Goal: Information Seeking & Learning: Learn about a topic

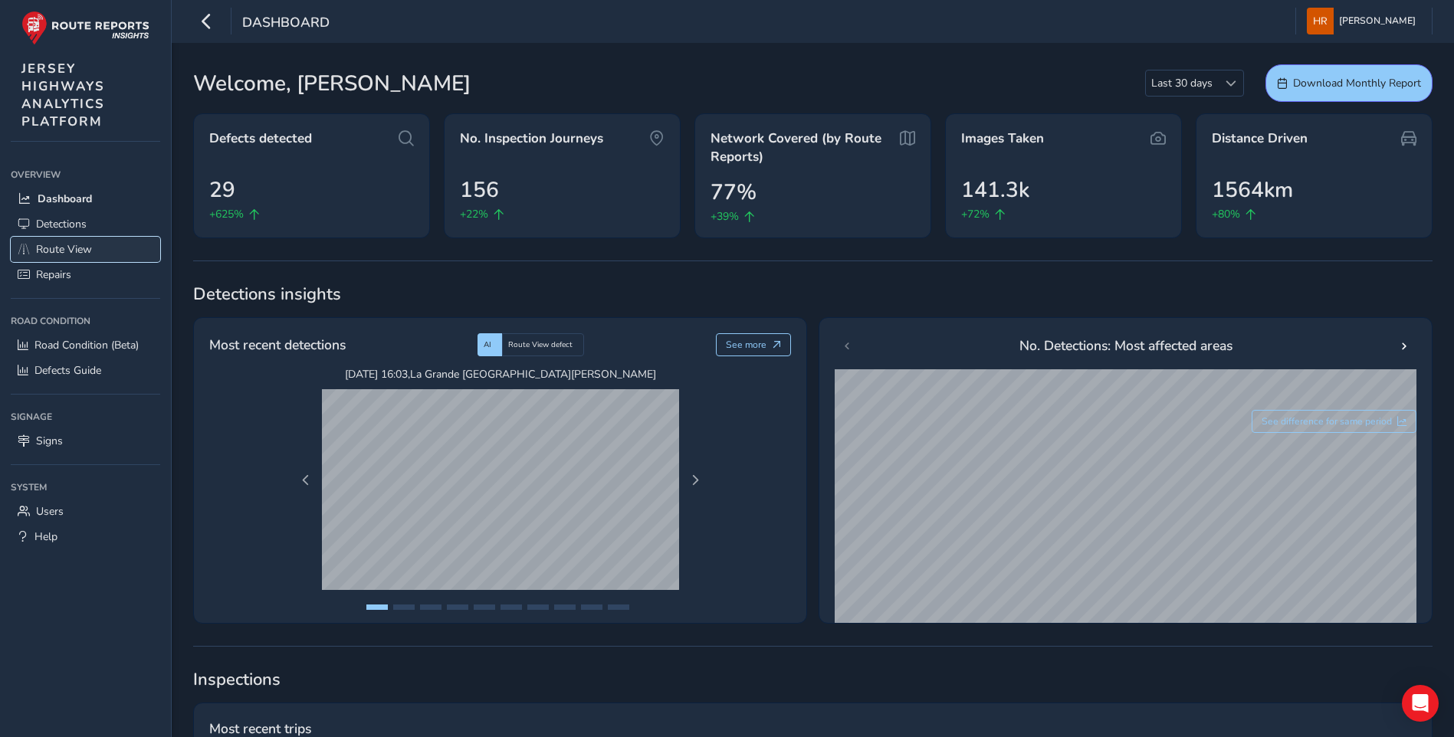
click at [71, 248] on span "Route View" at bounding box center [64, 249] width 56 height 15
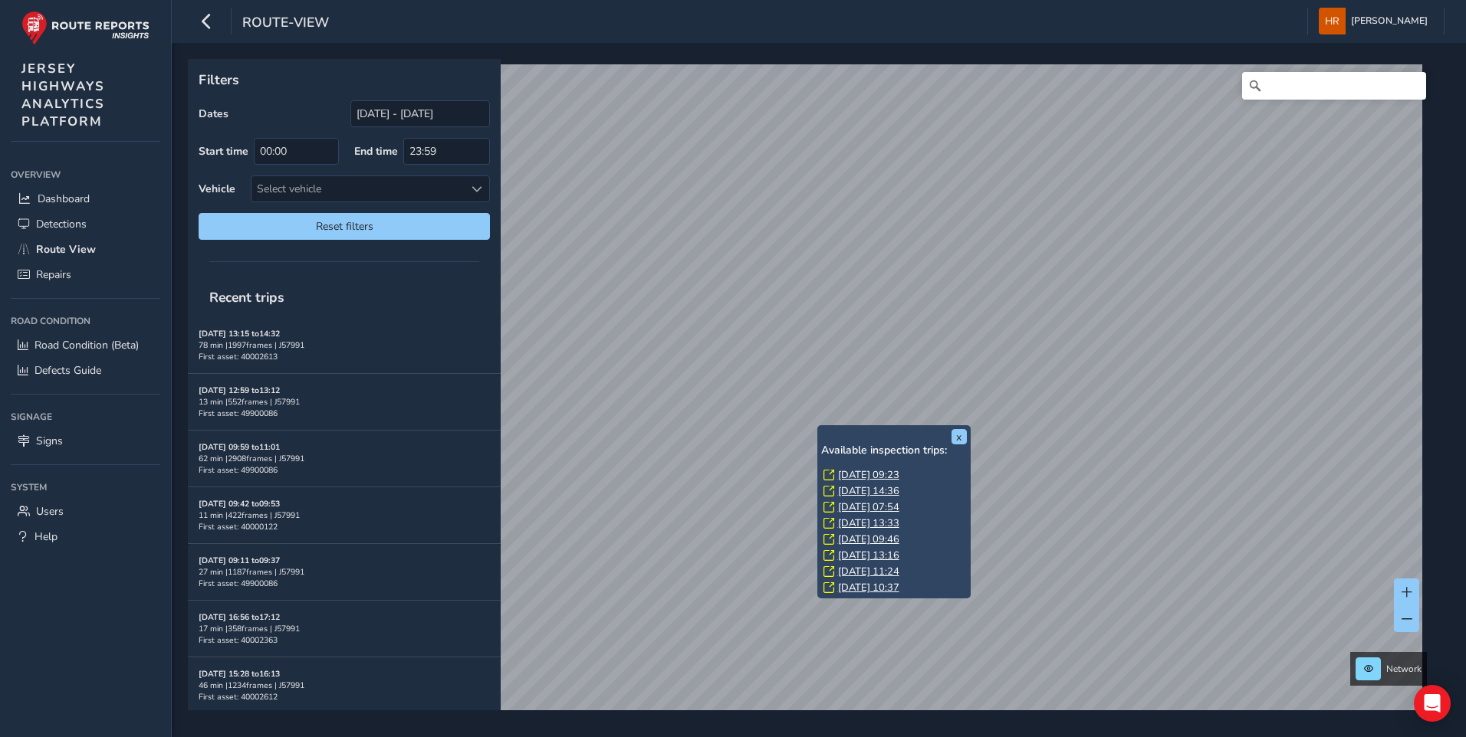
click at [855, 471] on link "[DATE] 09:23" at bounding box center [868, 475] width 61 height 14
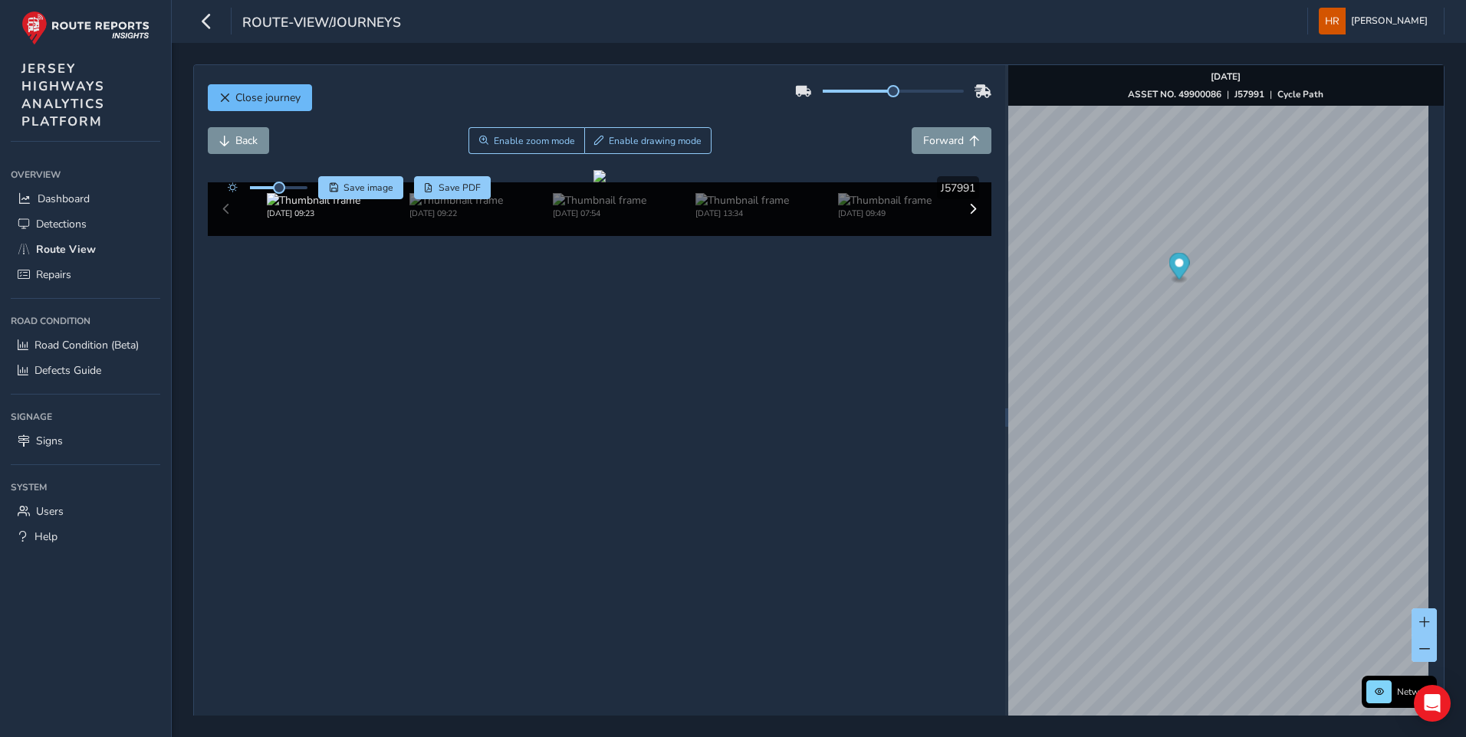
click at [278, 100] on span "Close journey" at bounding box center [267, 97] width 65 height 15
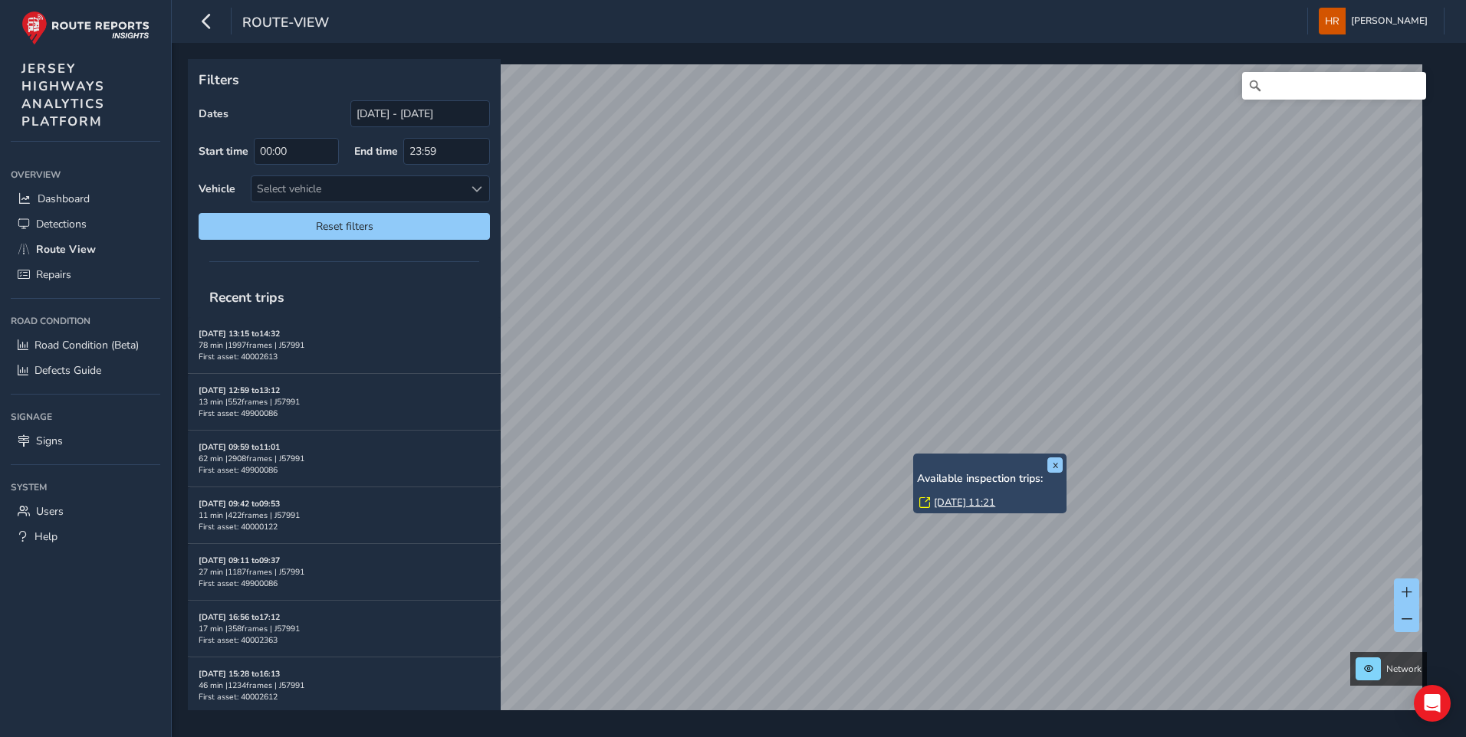
click at [947, 499] on link "[DATE] 11:21" at bounding box center [964, 503] width 61 height 14
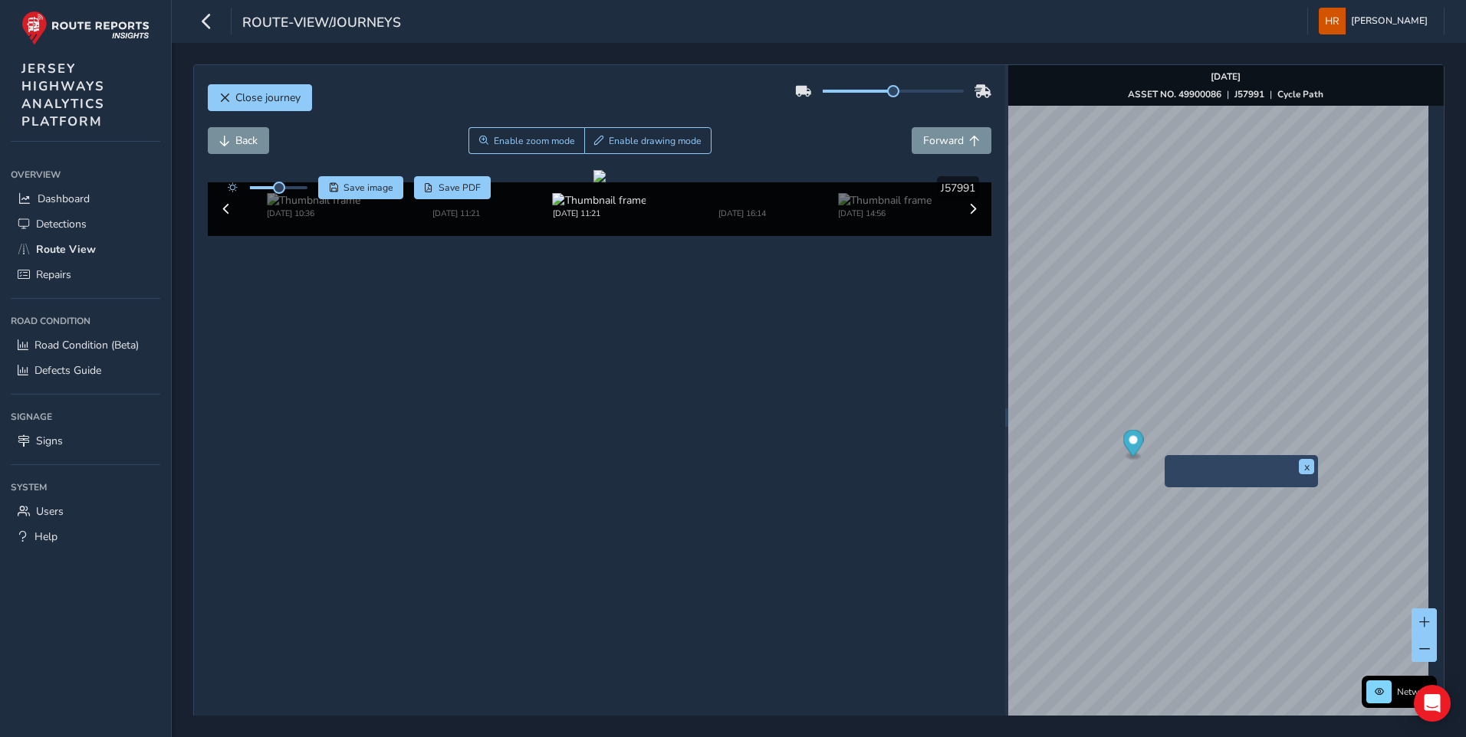
click at [1211, 484] on img "Preview frame" at bounding box center [1244, 484] width 153 height 0
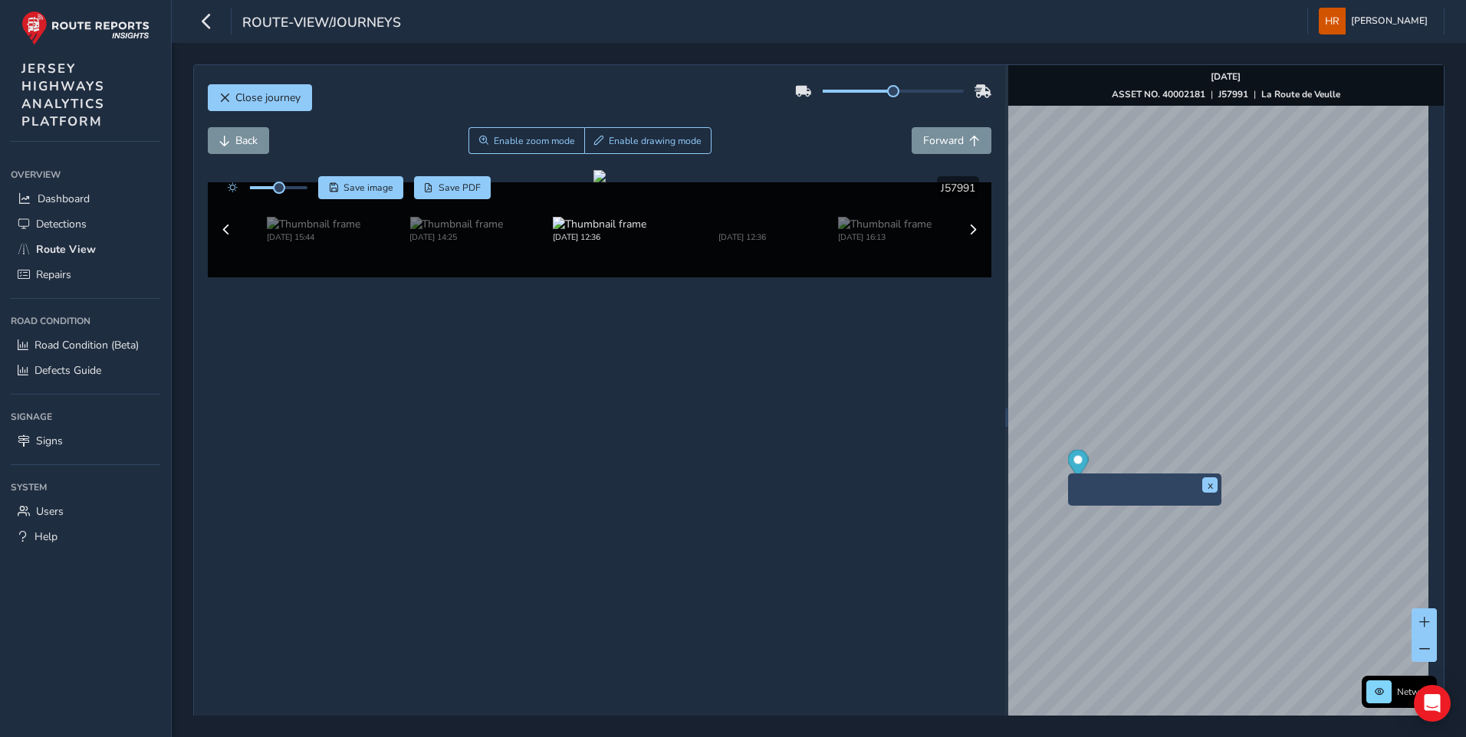
click at [1109, 502] on img "Preview frame" at bounding box center [1148, 502] width 153 height 0
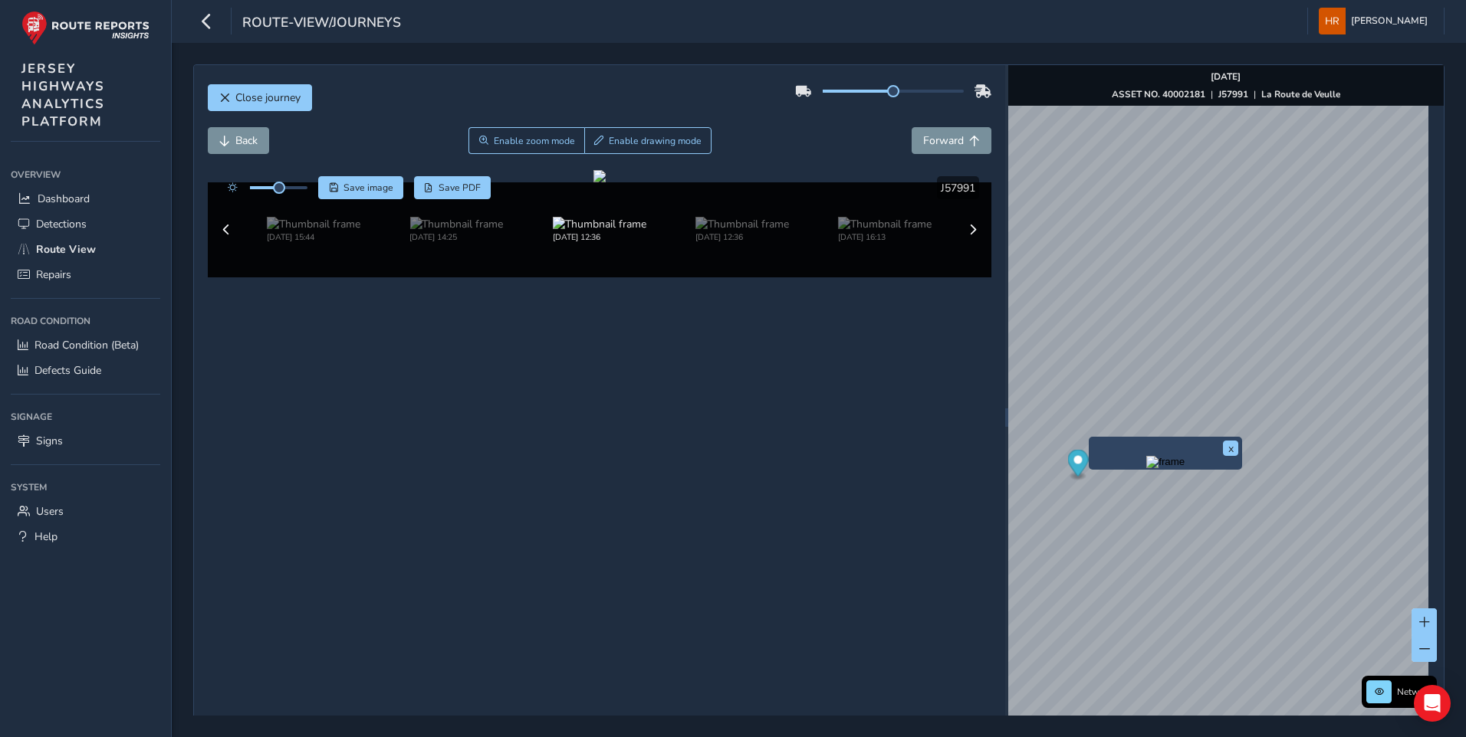
click at [1164, 468] on img "Preview frame" at bounding box center [1165, 462] width 38 height 12
click at [747, 232] on img at bounding box center [742, 224] width 94 height 15
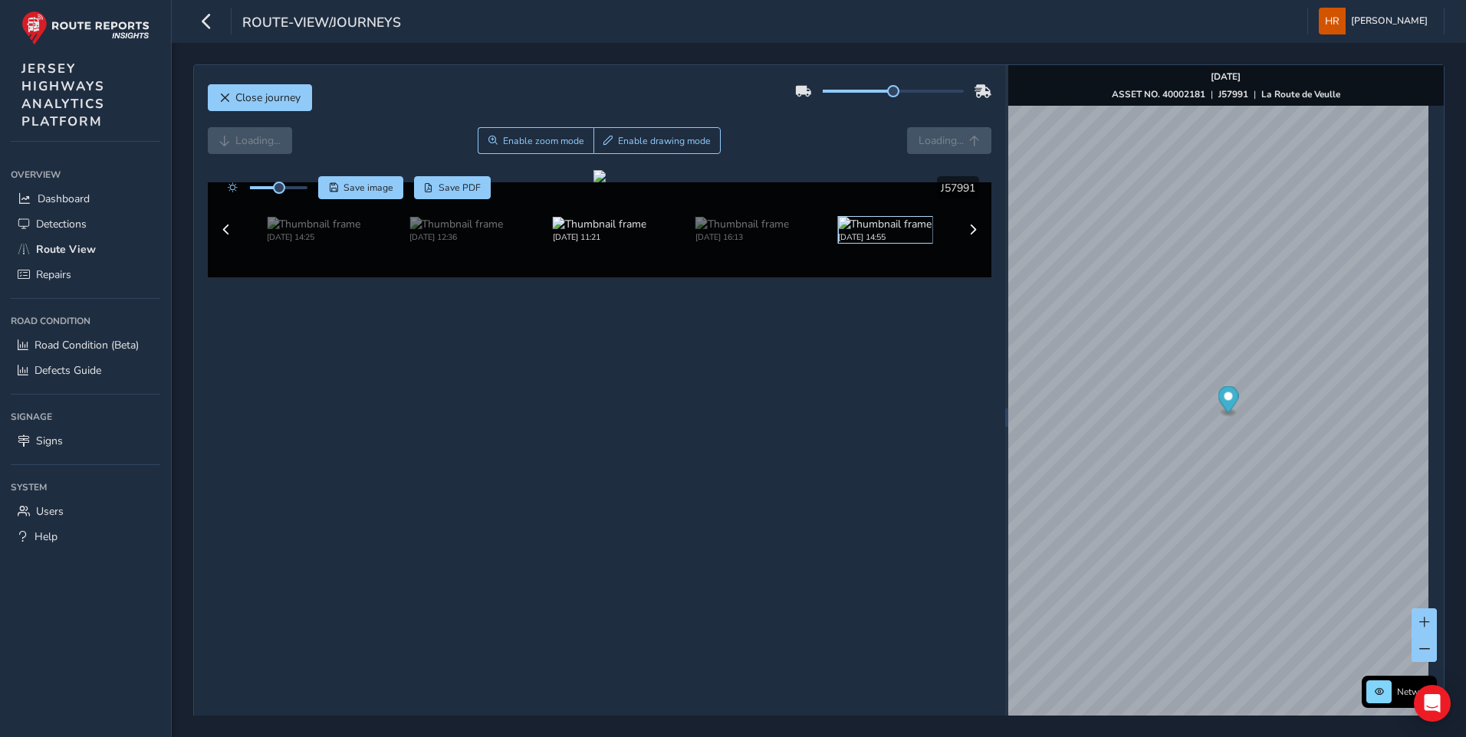
click at [870, 232] on img at bounding box center [885, 224] width 94 height 15
click at [586, 232] on img at bounding box center [600, 224] width 94 height 15
click at [503, 243] on div "[DATE] 16:13" at bounding box center [456, 230] width 94 height 26
click at [336, 232] on img at bounding box center [314, 224] width 94 height 15
click at [323, 232] on img at bounding box center [314, 224] width 94 height 15
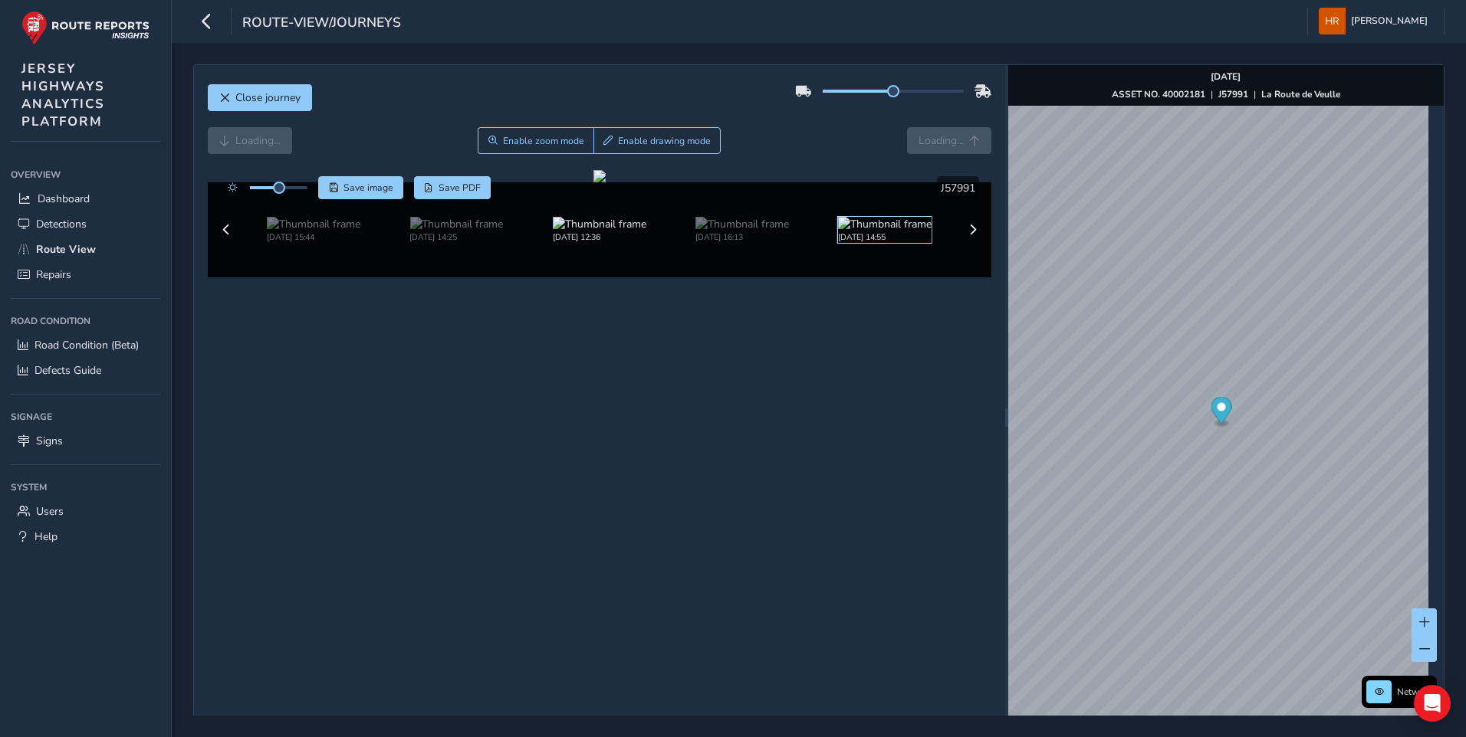
click at [889, 232] on img at bounding box center [885, 224] width 94 height 15
click at [726, 232] on img at bounding box center [742, 224] width 94 height 15
click at [847, 232] on img at bounding box center [885, 224] width 94 height 15
click at [967, 235] on span at bounding box center [972, 230] width 11 height 11
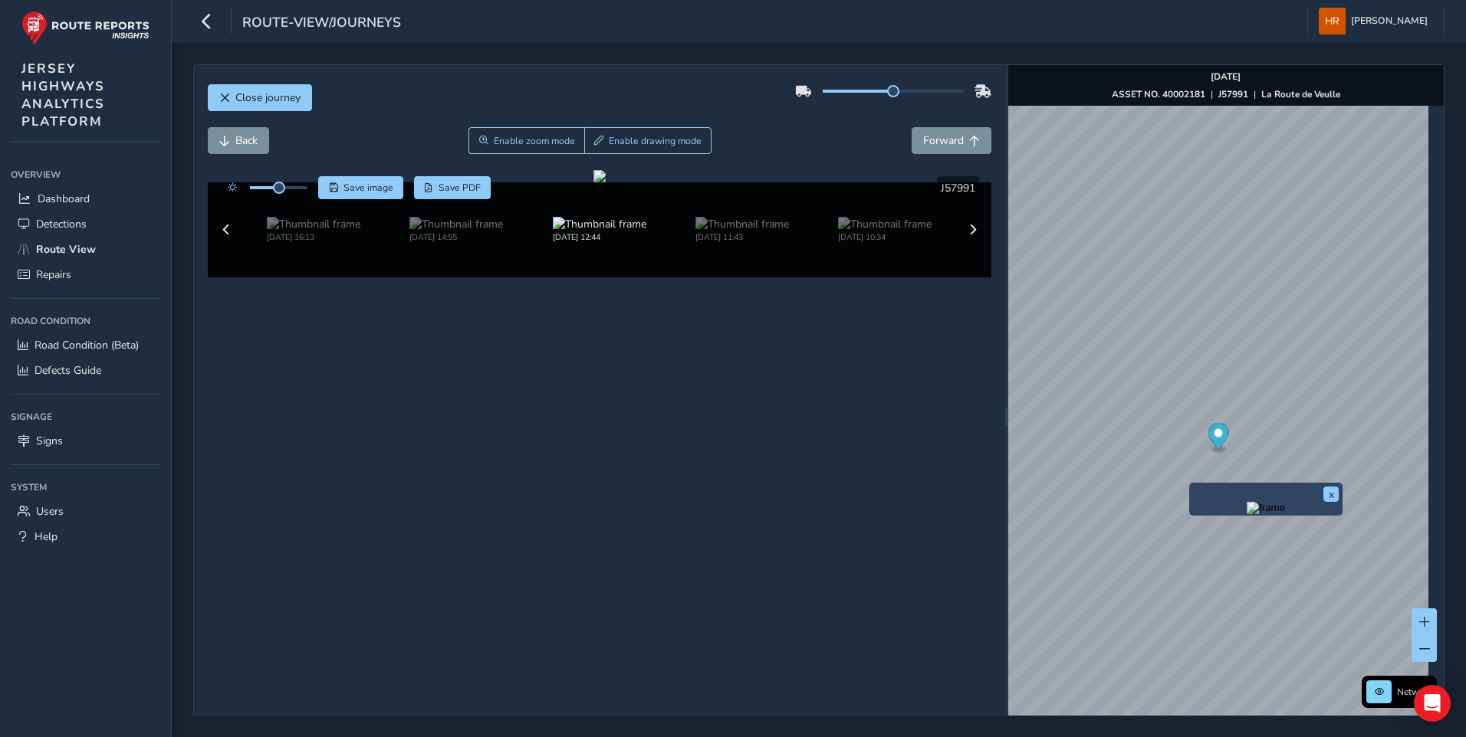
click at [1246, 514] on img "Preview frame" at bounding box center [1265, 508] width 38 height 12
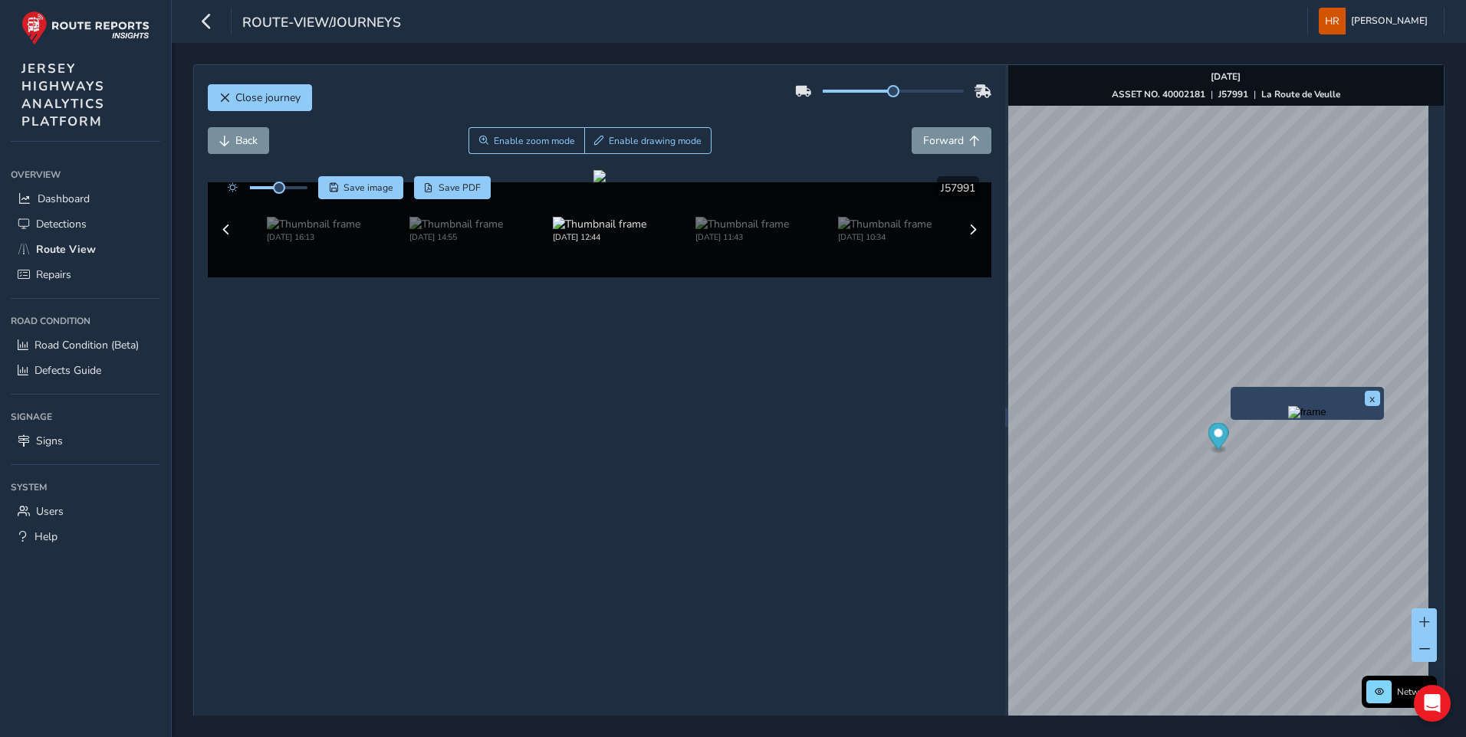
click at [1288, 419] on img "Preview frame" at bounding box center [1307, 412] width 38 height 12
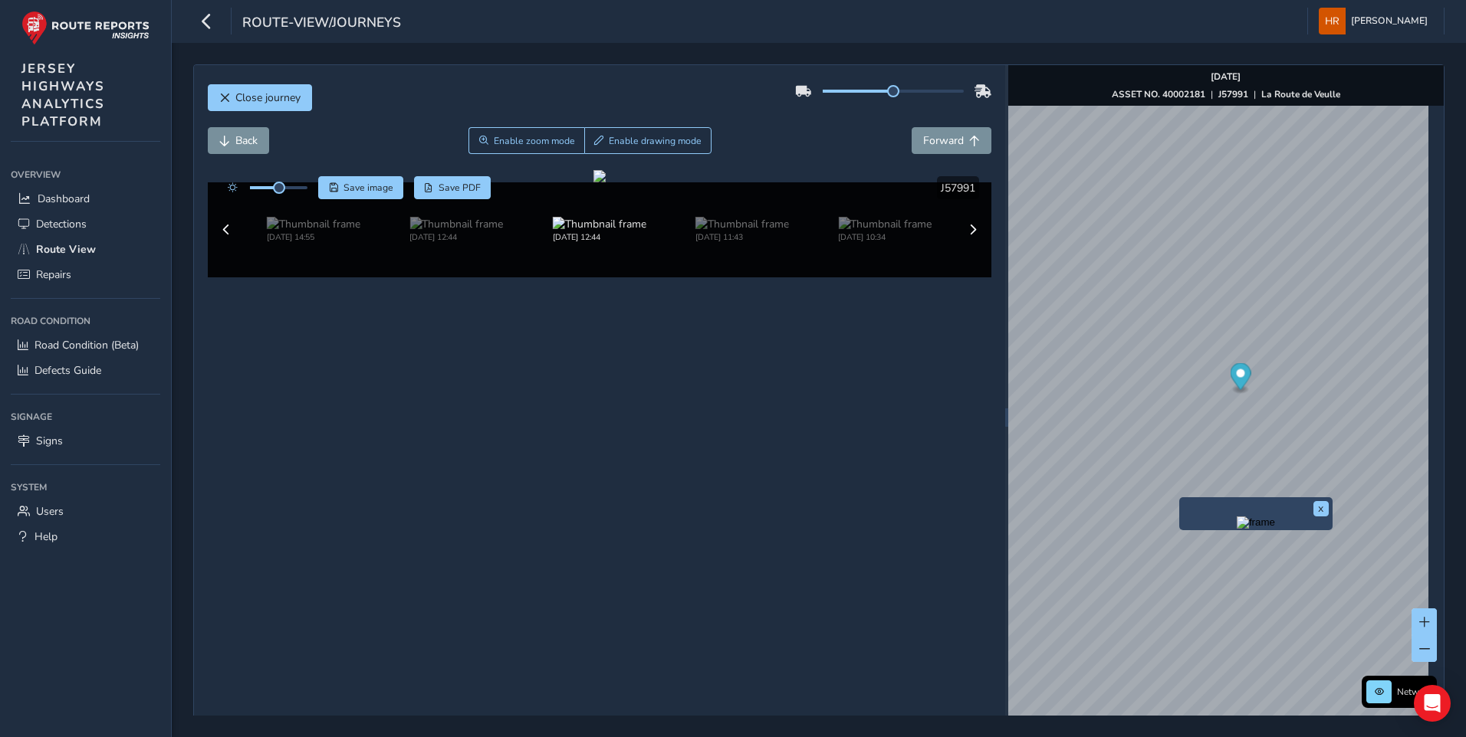
click at [1238, 529] on img "Preview frame" at bounding box center [1255, 523] width 38 height 12
click at [401, 118] on div "Close journey" at bounding box center [600, 103] width 784 height 49
click at [448, 190] on span "Save PDF" at bounding box center [459, 188] width 42 height 12
click at [876, 232] on img at bounding box center [885, 224] width 94 height 15
click at [868, 232] on img at bounding box center [885, 224] width 94 height 15
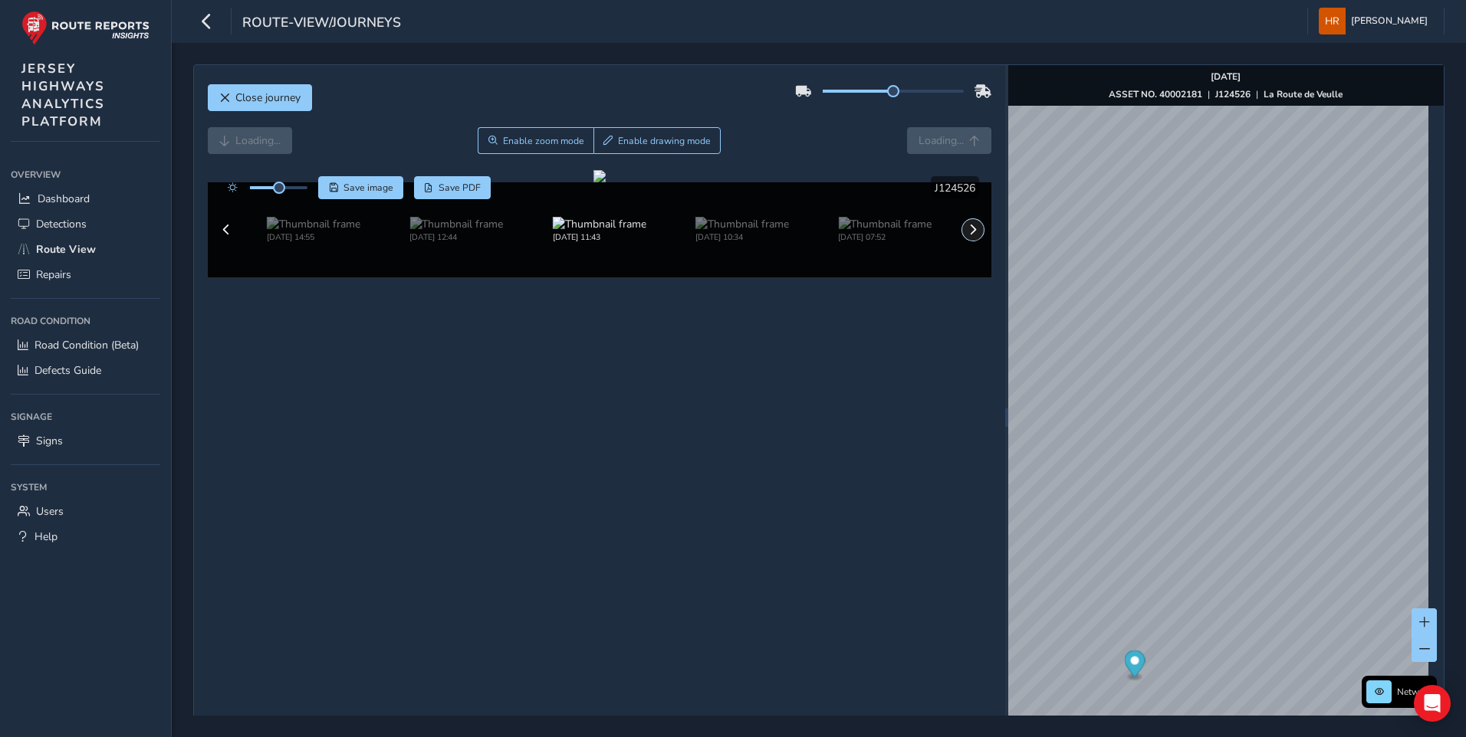
click at [966, 241] on button at bounding box center [972, 229] width 21 height 21
click at [866, 232] on img at bounding box center [885, 224] width 94 height 15
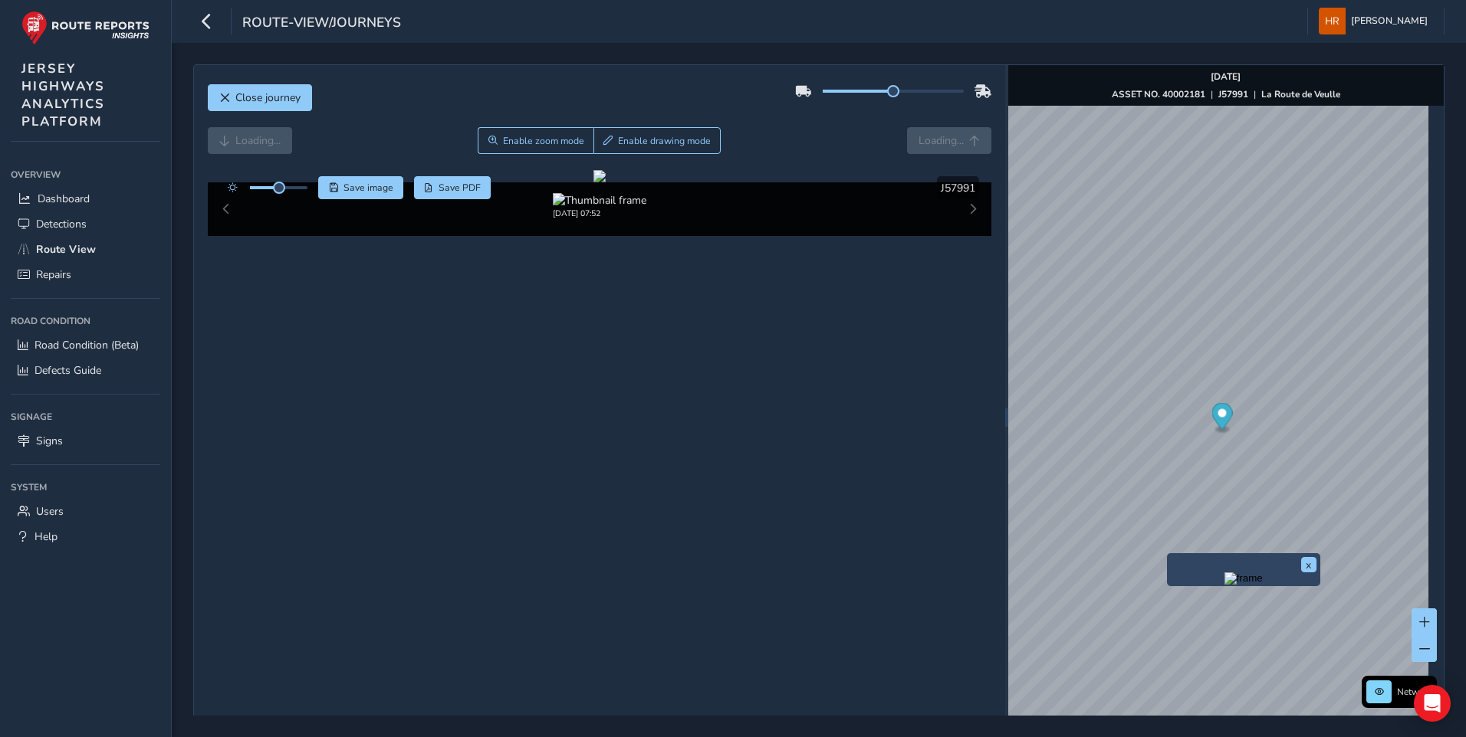
click at [1224, 585] on img "Preview frame" at bounding box center [1243, 579] width 38 height 12
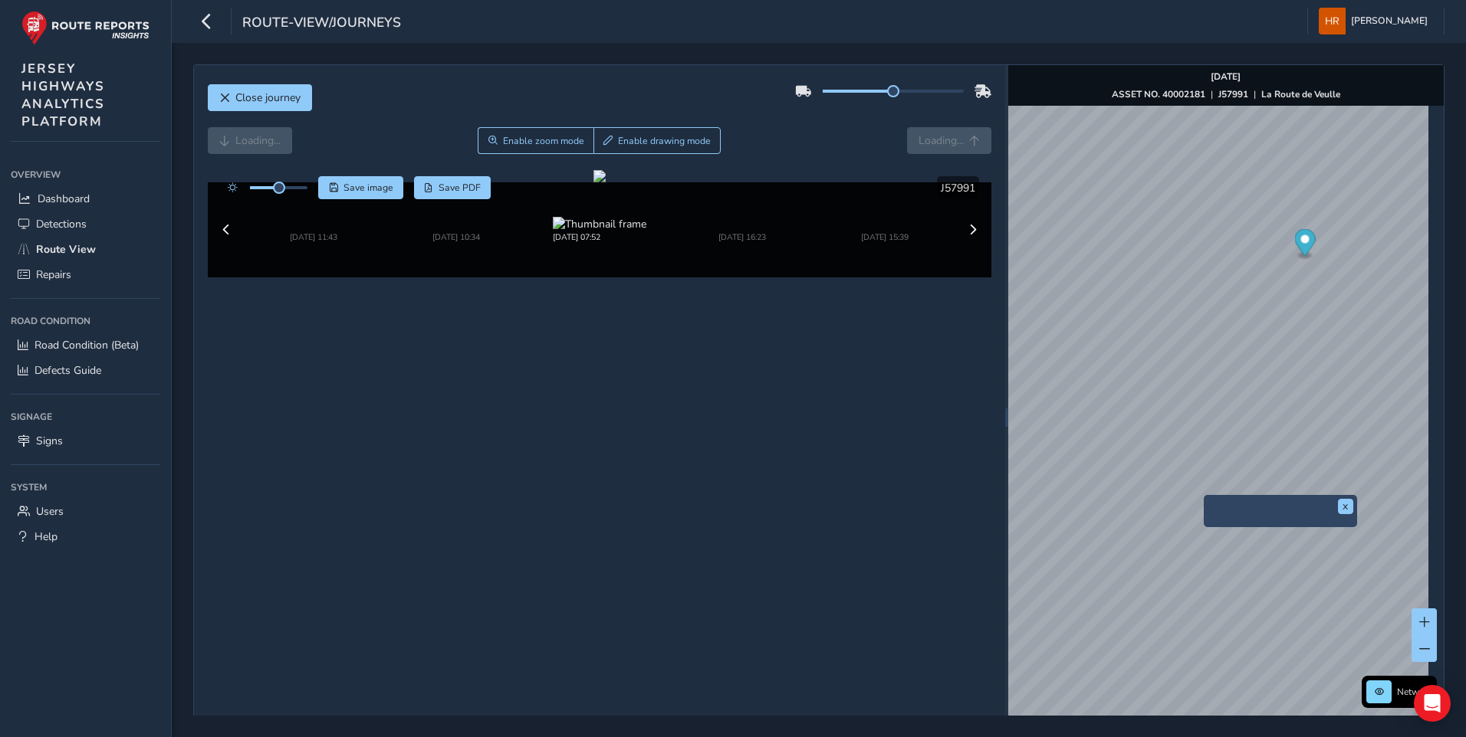
click at [1240, 524] on img "Preview frame" at bounding box center [1283, 524] width 153 height 0
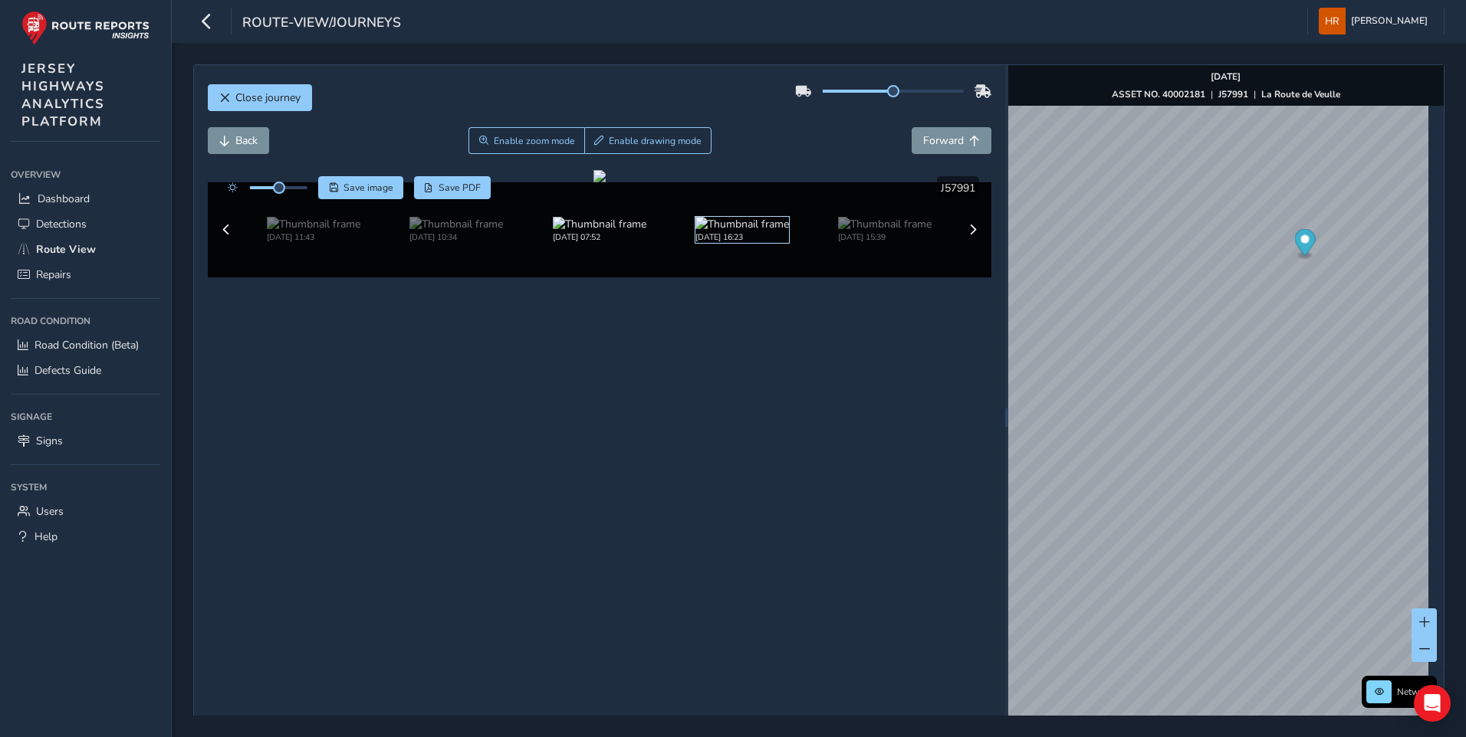
click at [739, 232] on img at bounding box center [742, 224] width 94 height 15
click at [851, 232] on img at bounding box center [885, 224] width 94 height 15
click at [769, 232] on img at bounding box center [742, 224] width 94 height 15
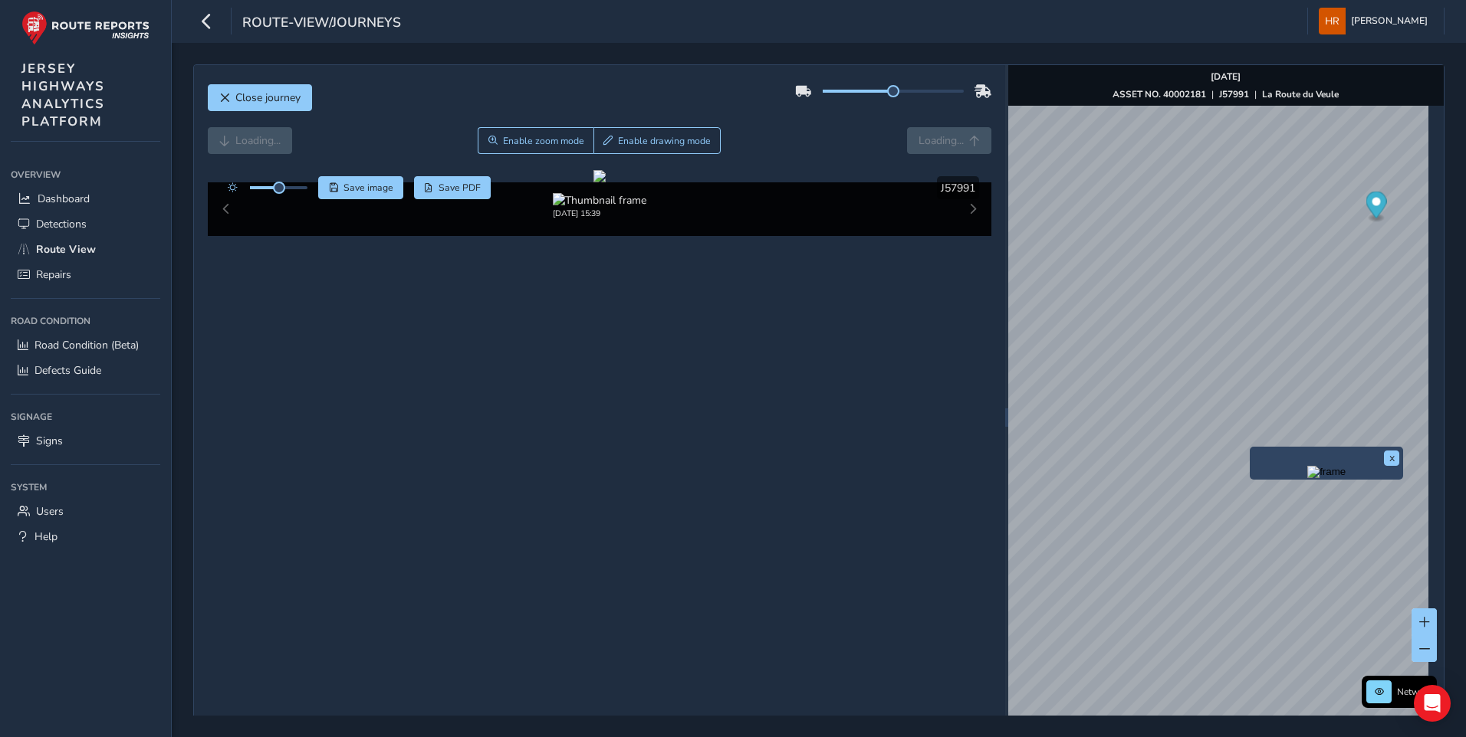
click at [1307, 478] on img "Preview frame" at bounding box center [1326, 472] width 38 height 12
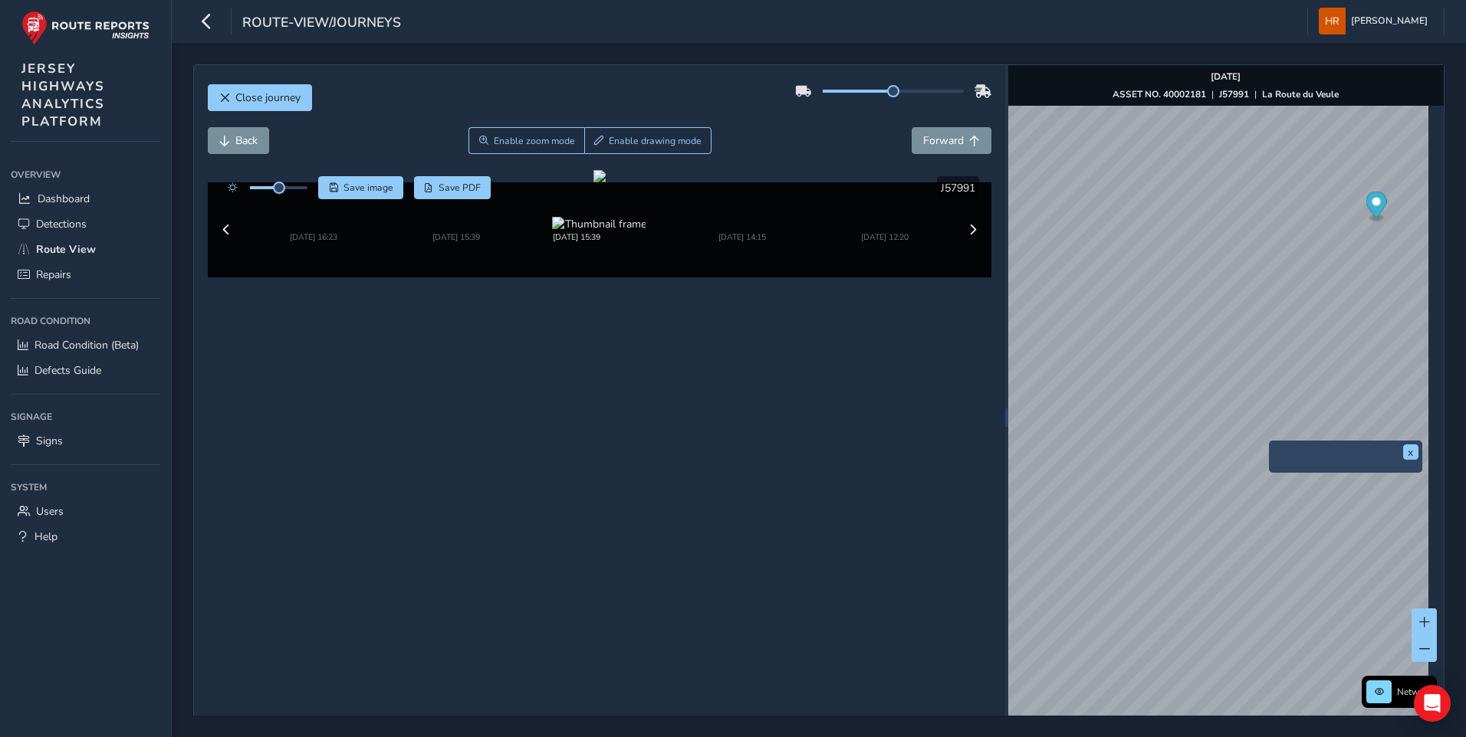
click at [1300, 469] on img "Preview frame" at bounding box center [1349, 469] width 153 height 0
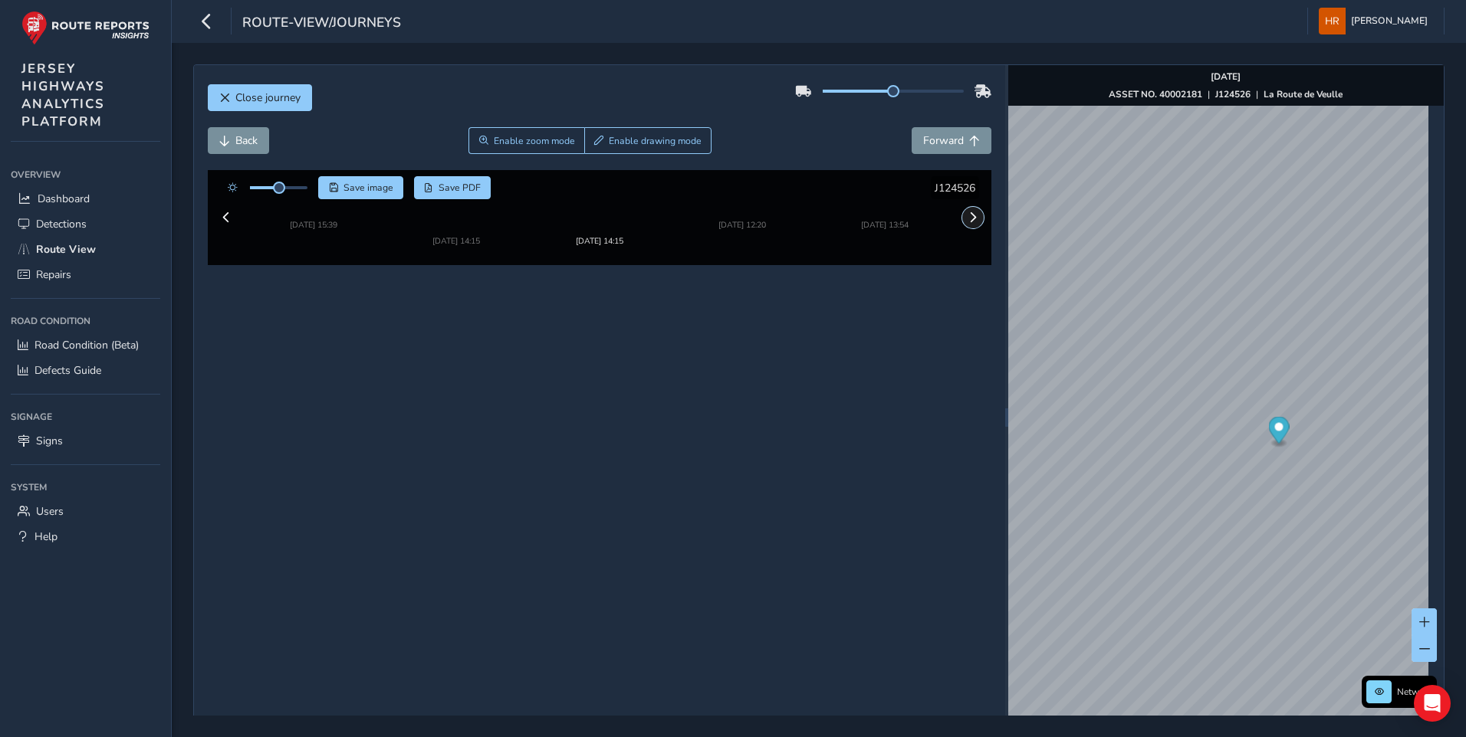
click at [969, 223] on span at bounding box center [972, 217] width 11 height 11
click at [1375, 506] on img "Preview frame" at bounding box center [1417, 506] width 153 height 0
